Goal: Find specific page/section: Find specific page/section

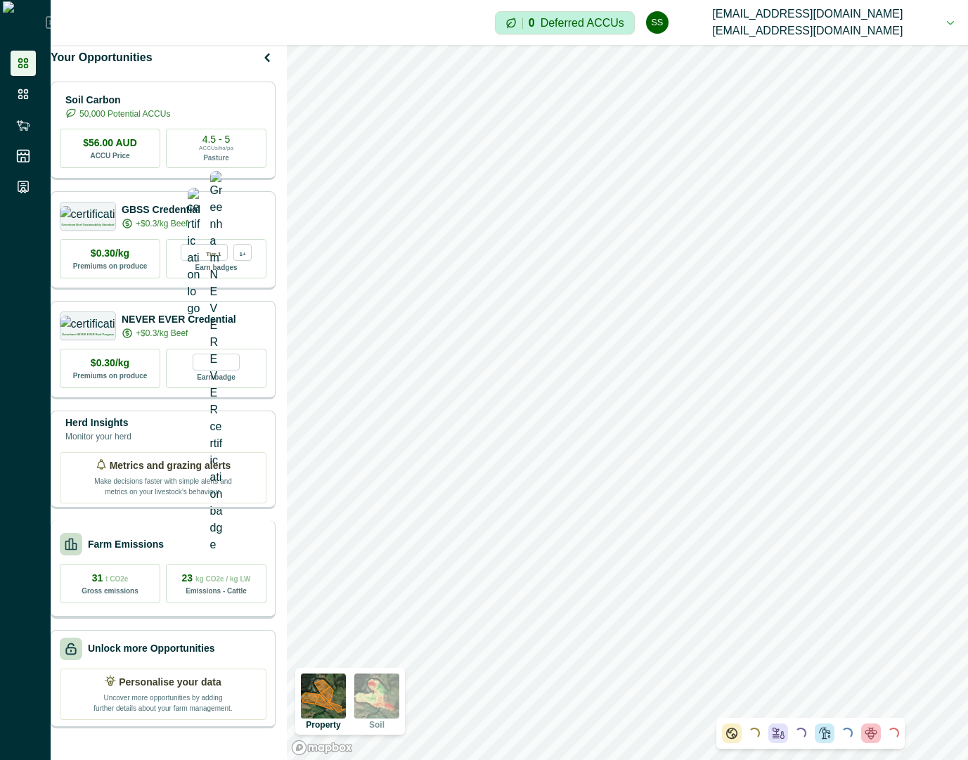
click at [187, 554] on div "Farm Emissions" at bounding box center [163, 544] width 207 height 23
click at [217, 543] on div "Farm Emissions 31 t CO2e Gross emissions 23 kg CO2e / kg LW Emissions - Cattle" at bounding box center [163, 569] width 225 height 98
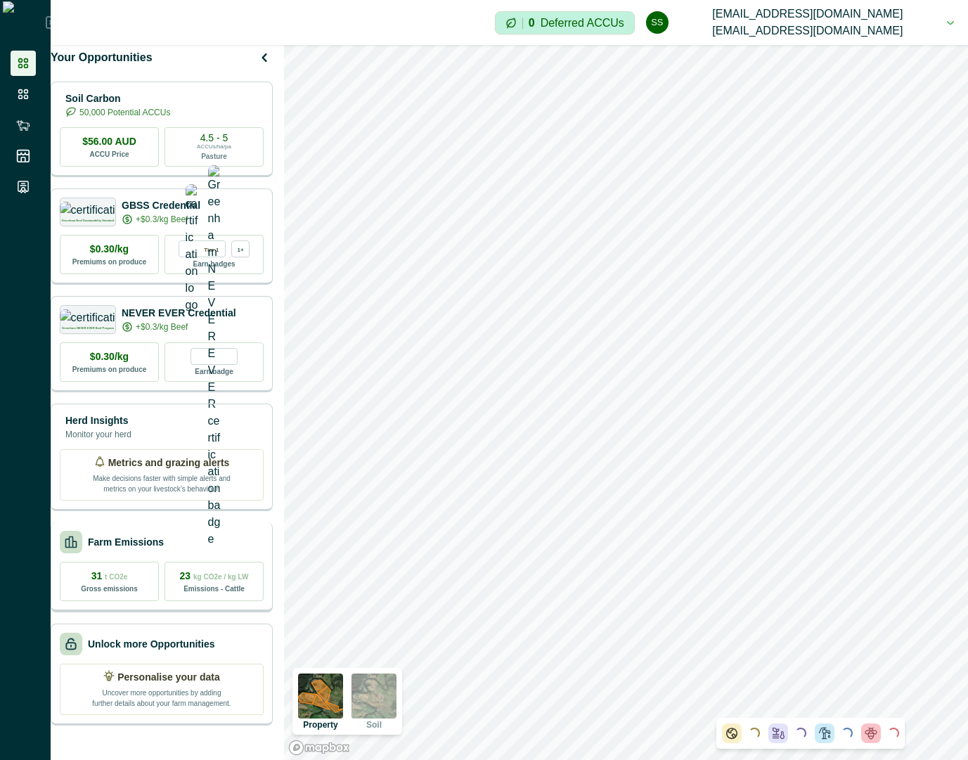
click at [198, 546] on div "Farm Emissions" at bounding box center [162, 542] width 204 height 23
click at [193, 554] on div "Farm Emissions" at bounding box center [162, 542] width 204 height 23
